Goal: Task Accomplishment & Management: Use online tool/utility

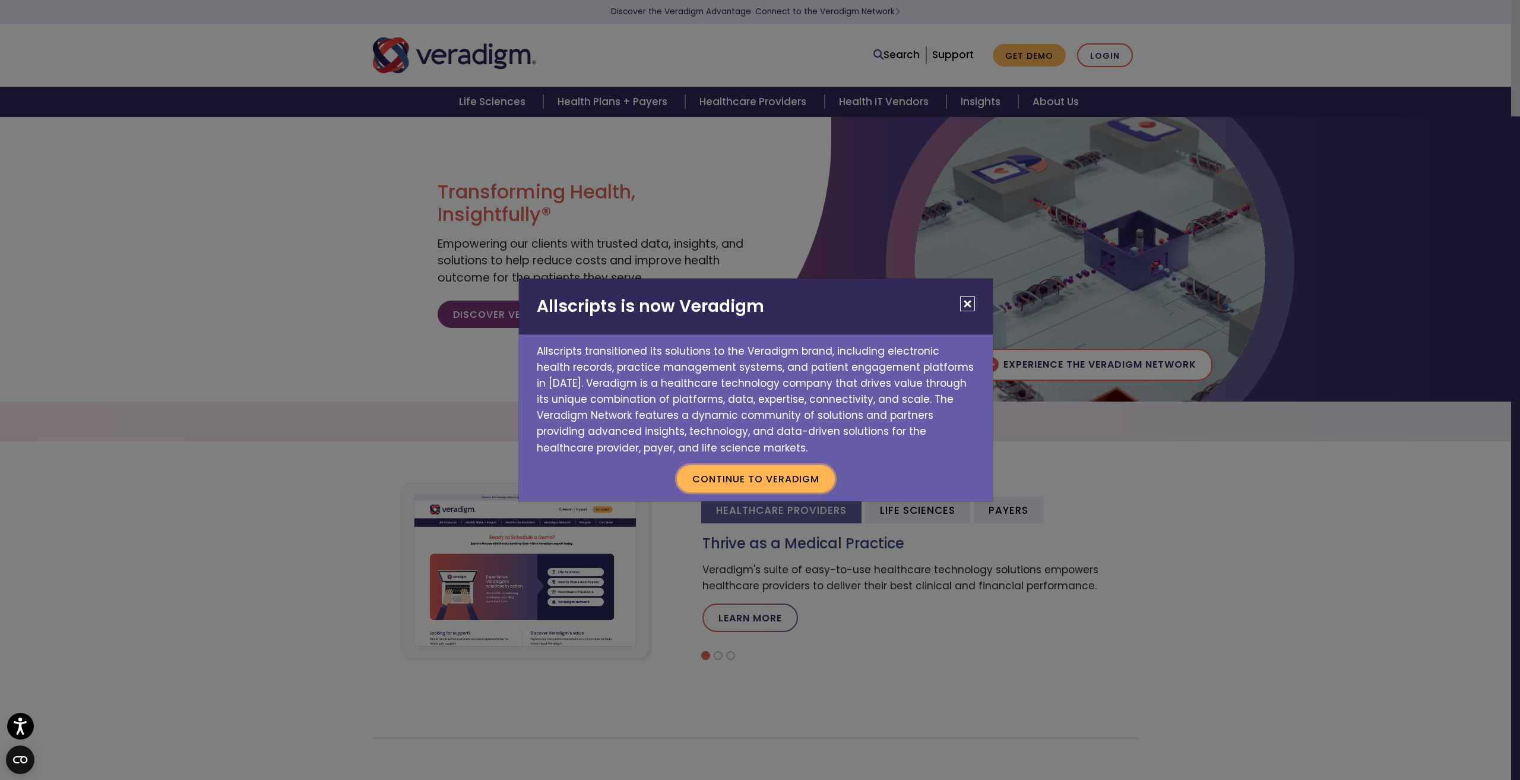
click at [744, 478] on button "Continue to Veradigm" at bounding box center [756, 478] width 158 height 27
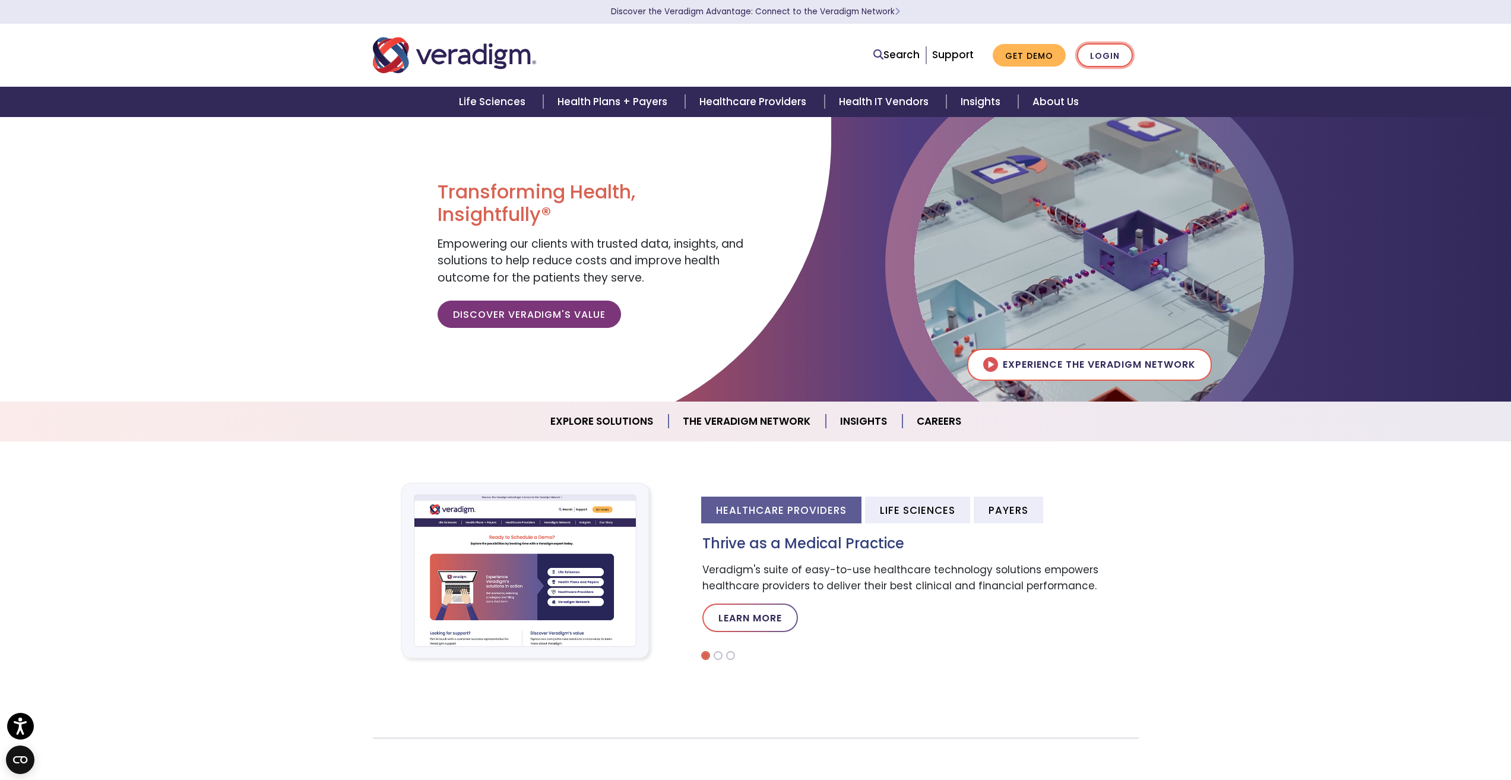
click at [1104, 53] on link "Login" at bounding box center [1105, 55] width 56 height 24
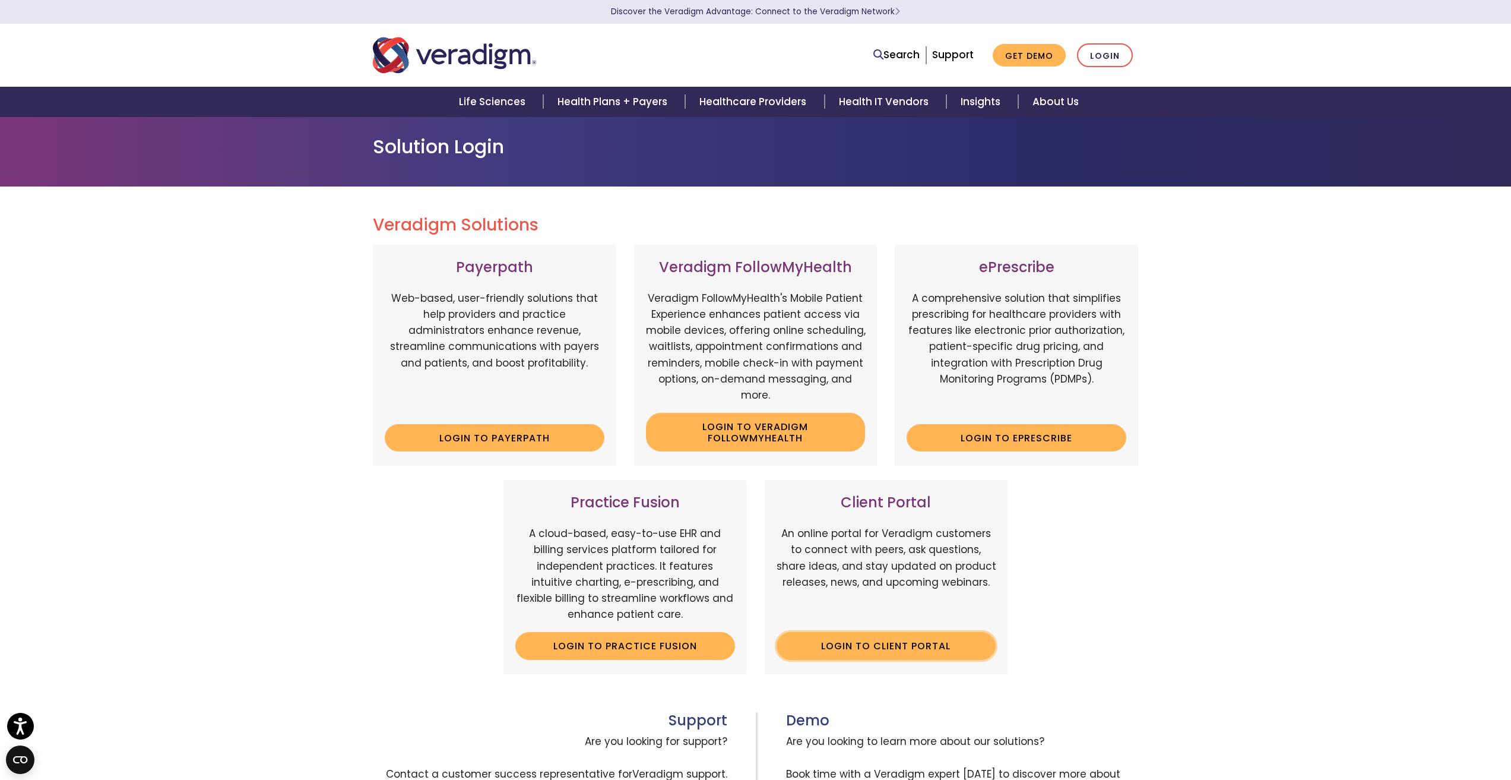
click at [919, 643] on link "Login to Client Portal" at bounding box center [887, 645] width 220 height 27
click at [1011, 445] on link "Login to ePrescribe" at bounding box center [1017, 437] width 220 height 27
click at [868, 641] on link "Login to Client Portal" at bounding box center [887, 645] width 220 height 27
